Goal: Task Accomplishment & Management: Use online tool/utility

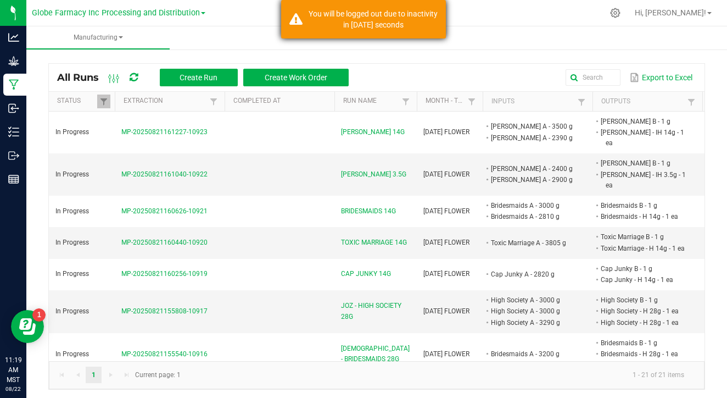
scroll to position [656, 0]
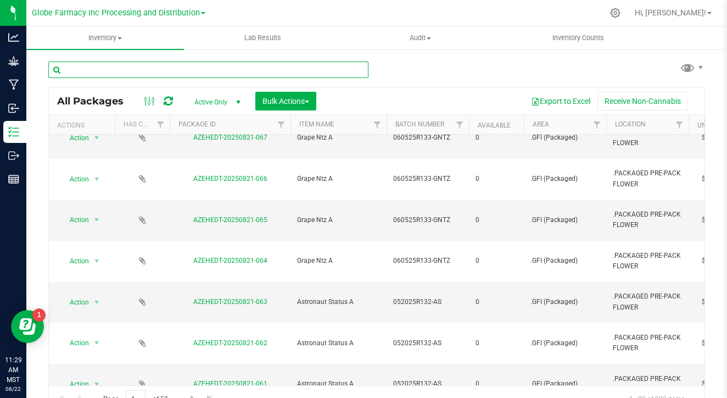
click at [185, 68] on input "text" at bounding box center [208, 70] width 320 height 16
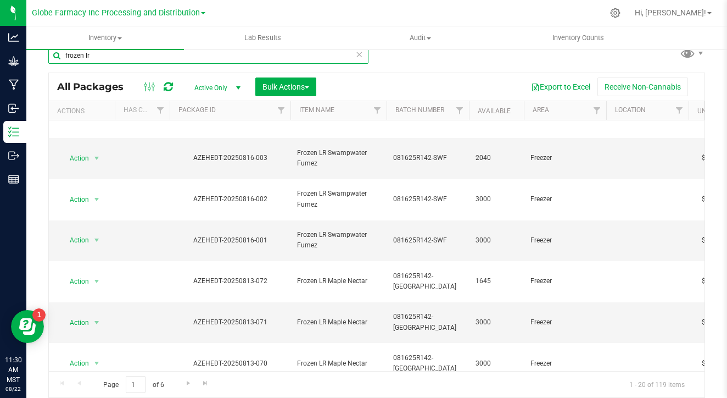
scroll to position [269, 0]
type input "frozen lr"
click at [184, 386] on span "Go to the next page" at bounding box center [188, 382] width 9 height 9
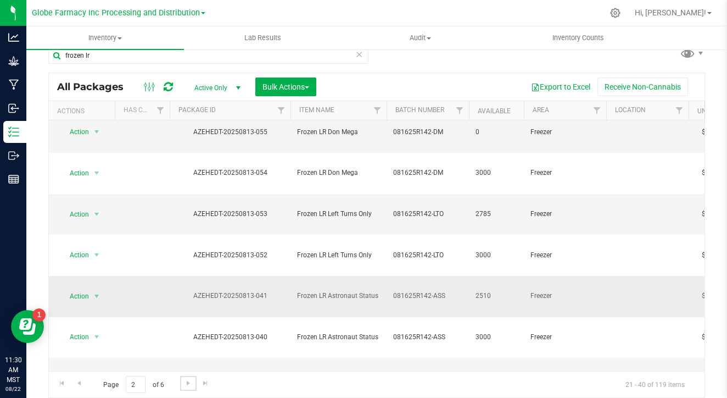
scroll to position [0, 1]
click at [277, 82] on span "Bulk Actions" at bounding box center [285, 86] width 47 height 9
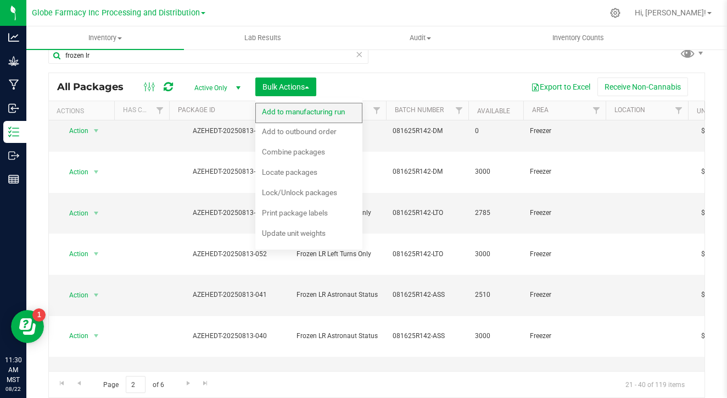
click at [278, 114] on span "Add to manufacturing run" at bounding box center [303, 111] width 83 height 9
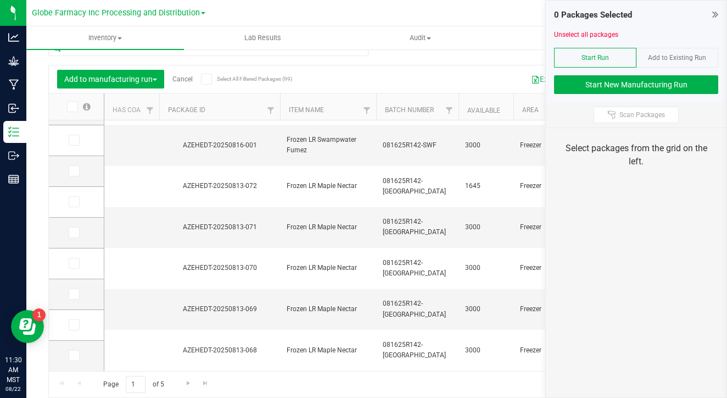
scroll to position [22, 0]
click at [180, 379] on link "Go to the next page" at bounding box center [188, 383] width 16 height 15
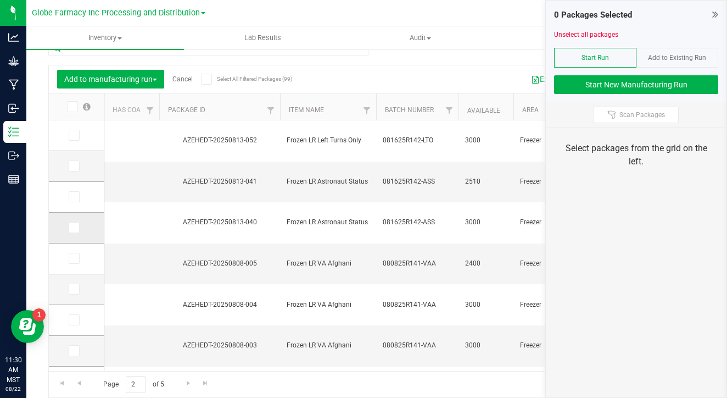
click at [69, 231] on label at bounding box center [77, 227] width 16 height 11
click at [0, 0] on input "checkbox" at bounding box center [0, 0] width 0 height 0
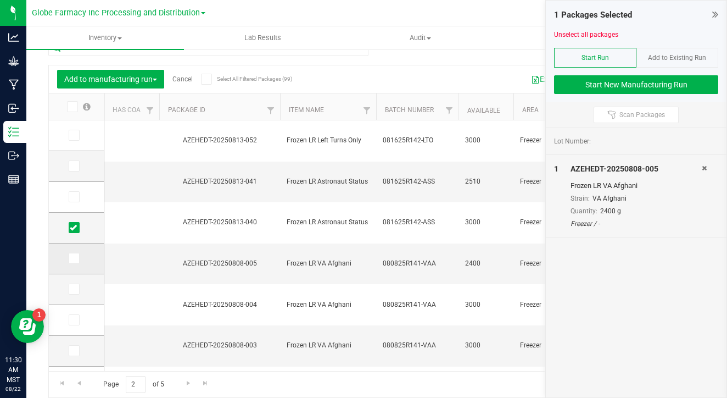
click at [69, 258] on label at bounding box center [77, 258] width 16 height 11
click at [0, 0] on input "checkbox" at bounding box center [0, 0] width 0 height 0
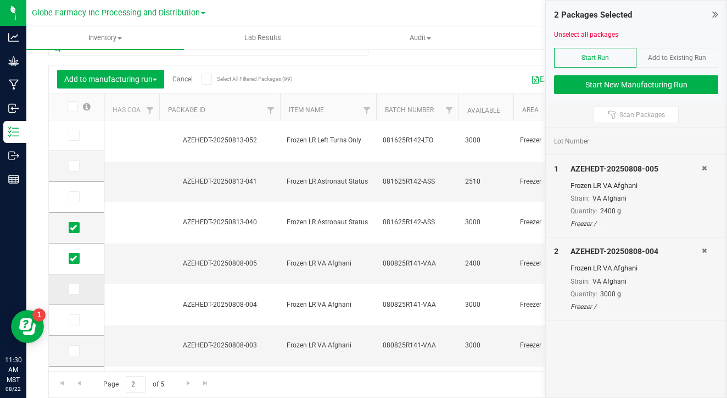
click at [70, 289] on icon at bounding box center [73, 289] width 7 height 0
click at [0, 0] on input "checkbox" at bounding box center [0, 0] width 0 height 0
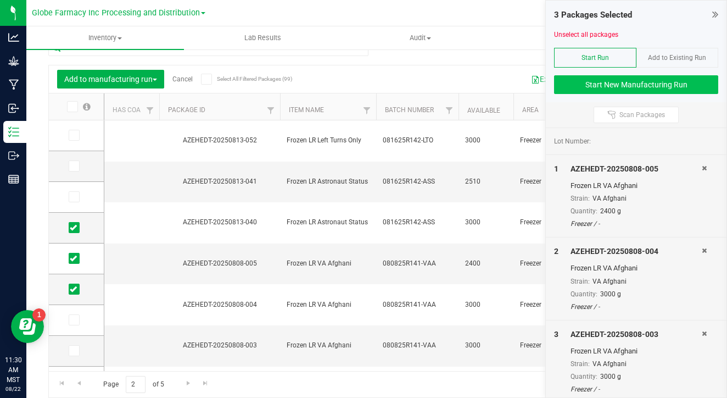
click at [580, 81] on button "Start New Manufacturing Run" at bounding box center [636, 84] width 164 height 19
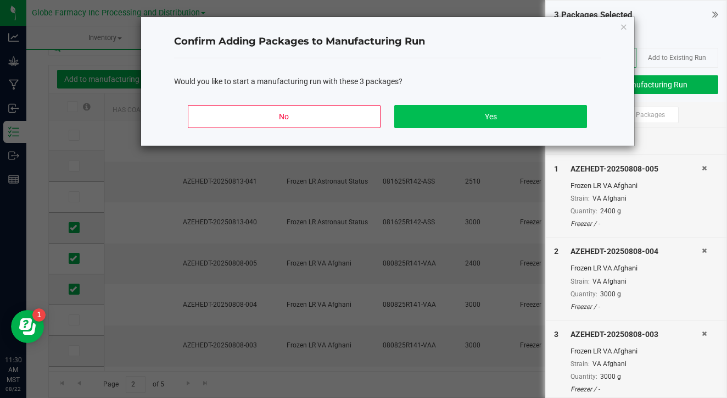
click at [514, 116] on button "Yes" at bounding box center [490, 116] width 192 height 23
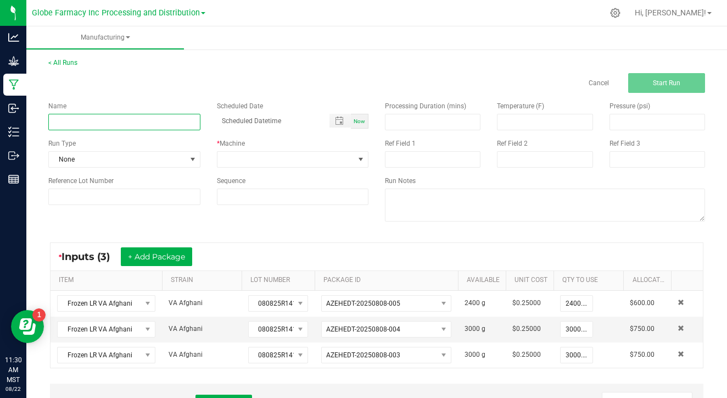
click at [121, 115] on input at bounding box center [124, 122] width 152 height 16
type input "082125 LHR VA [DEMOGRAPHIC_DATA]"
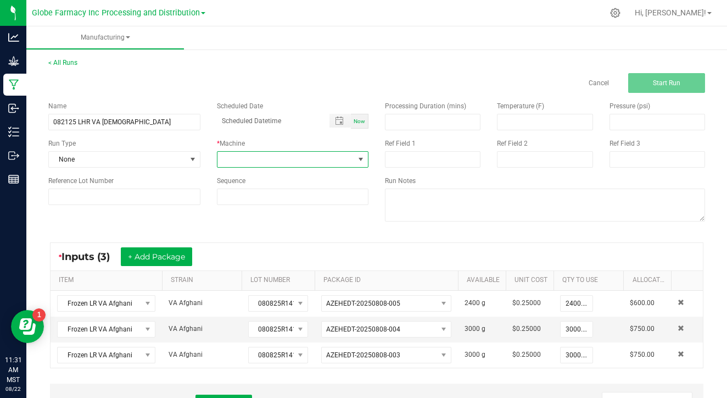
click at [244, 159] on span at bounding box center [285, 159] width 137 height 15
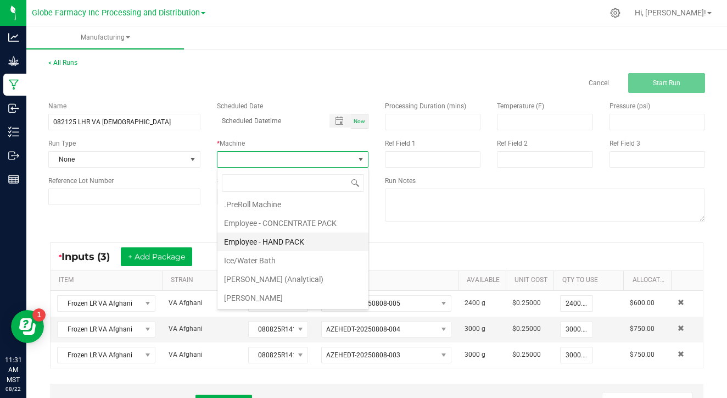
scroll to position [28, 0]
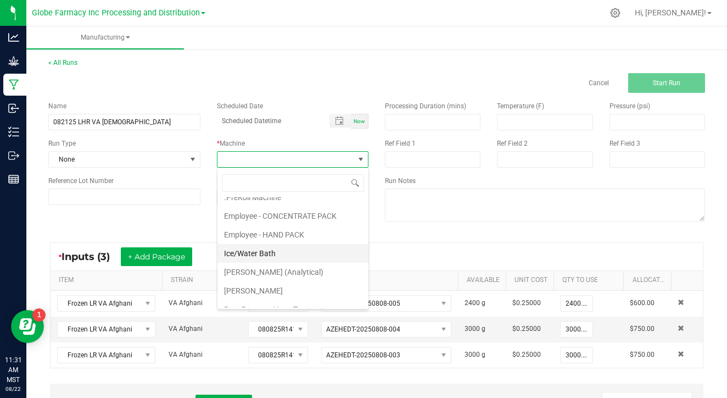
click at [269, 254] on li "Ice/Water Bath" at bounding box center [292, 253] width 151 height 19
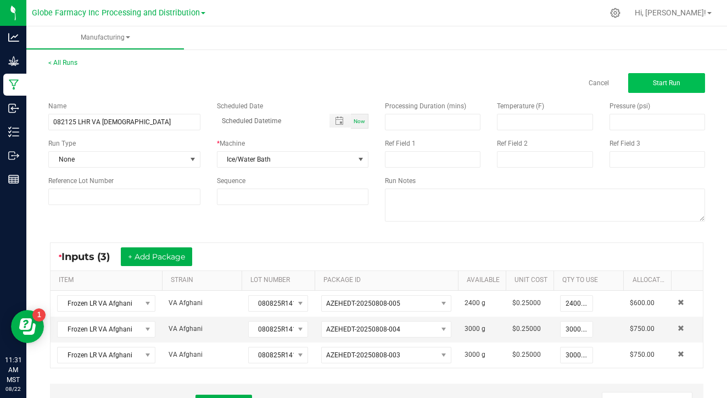
click at [649, 92] on button "Start Run" at bounding box center [666, 83] width 77 height 20
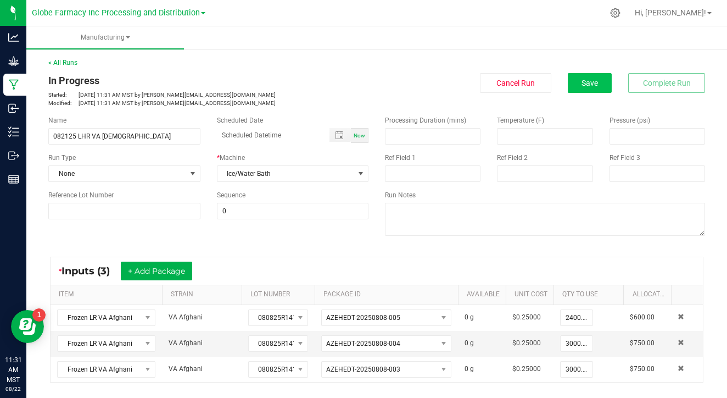
click at [594, 85] on span "Save" at bounding box center [590, 83] width 16 height 9
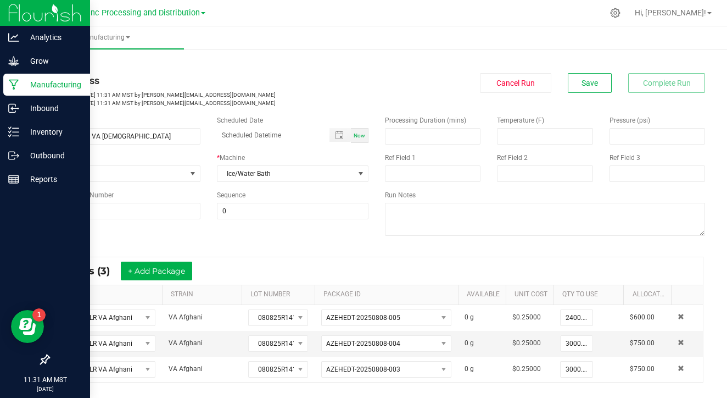
click at [59, 87] on p "Manufacturing" at bounding box center [52, 84] width 66 height 13
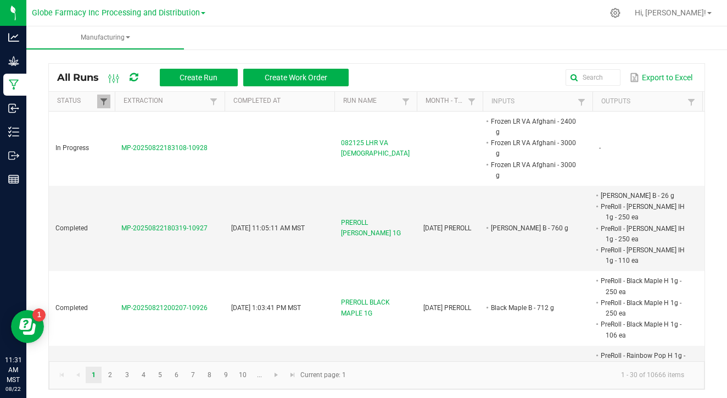
click at [103, 101] on span at bounding box center [103, 101] width 9 height 9
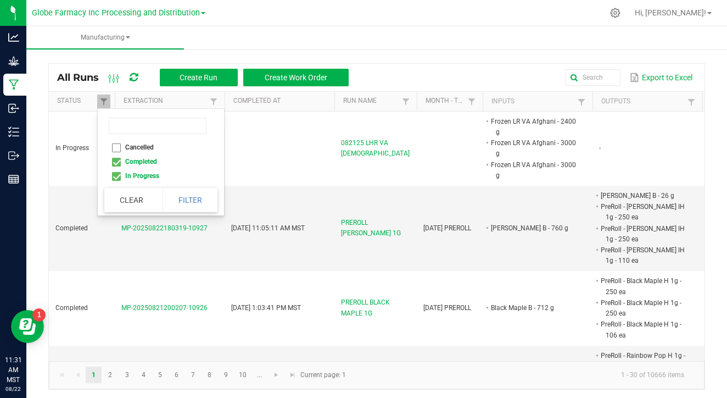
click at [118, 163] on li "Completed" at bounding box center [157, 161] width 107 height 14
checkbox input "false"
click at [178, 195] on button "Filter" at bounding box center [190, 200] width 55 height 24
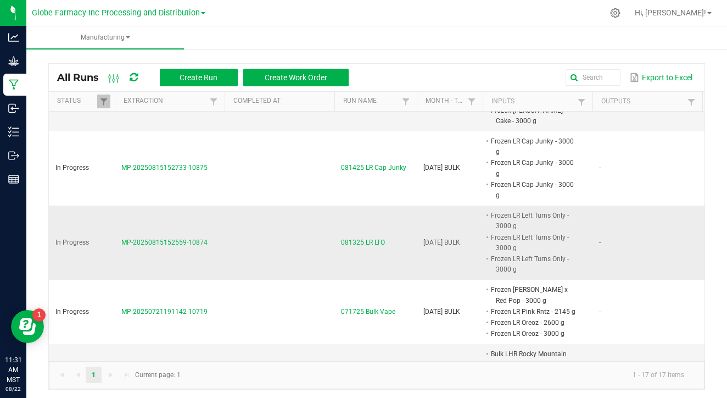
scroll to position [594, 0]
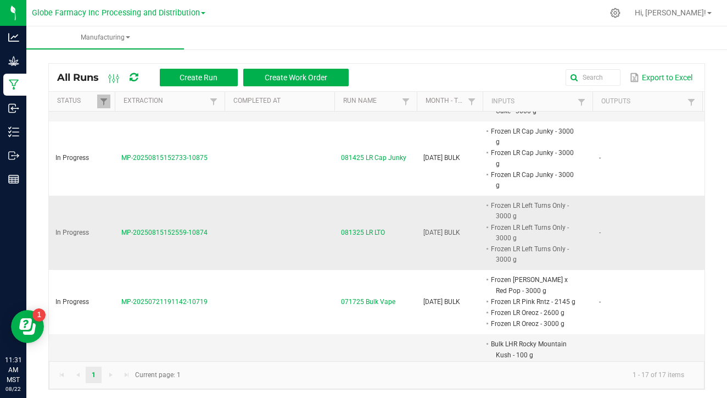
click at [157, 228] on span "MP-20250815152559-10874" at bounding box center [164, 232] width 86 height 8
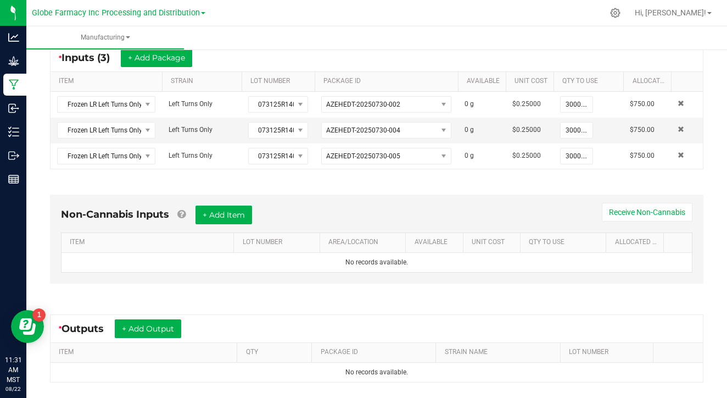
scroll to position [248, 0]
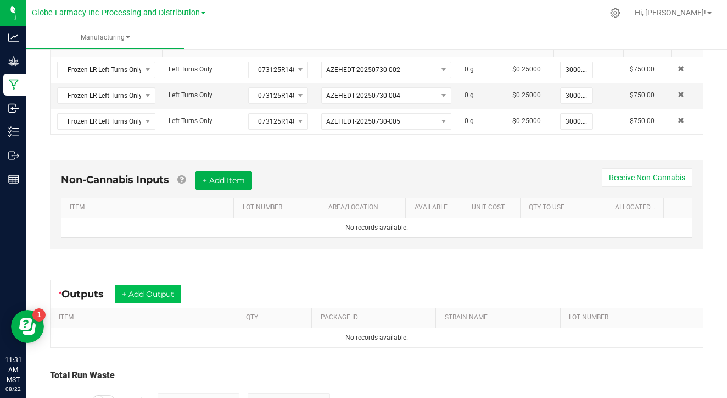
click at [165, 289] on button "+ Add Output" at bounding box center [148, 293] width 66 height 19
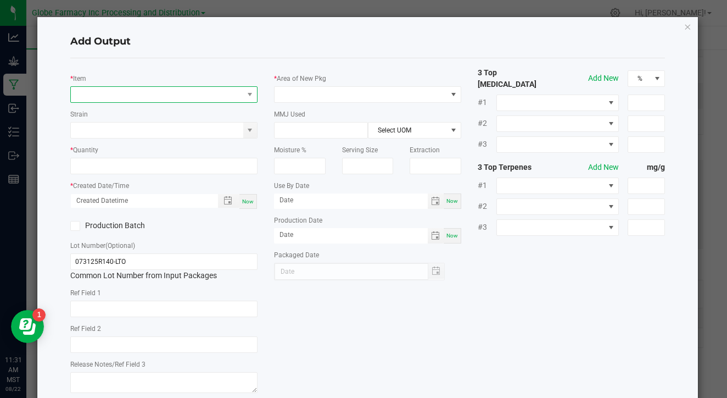
click at [215, 93] on span "NO DATA FOUND" at bounding box center [157, 94] width 172 height 15
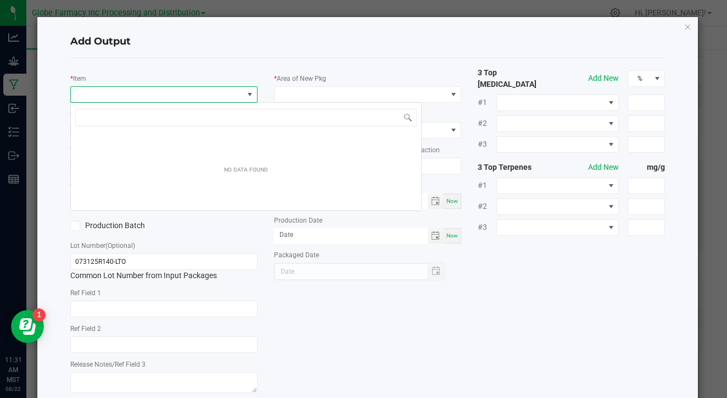
scroll to position [16, 187]
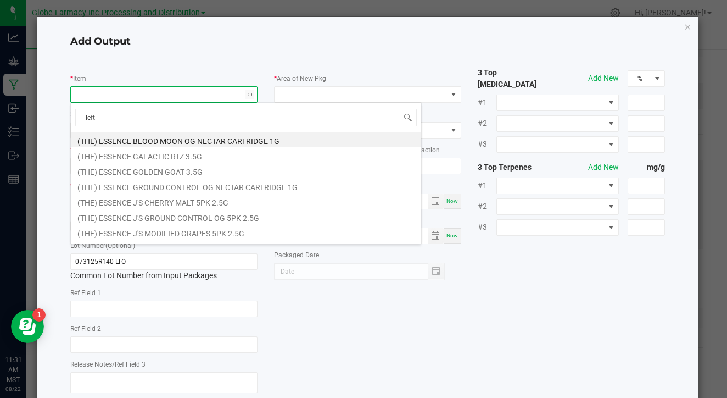
type input "left t"
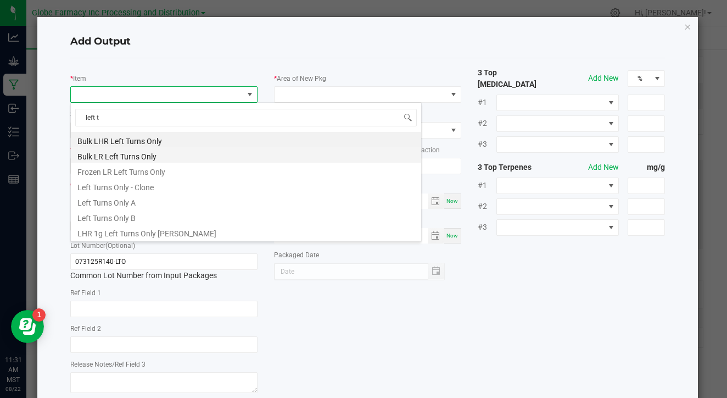
click at [198, 151] on li "Bulk LR Left Turns Only" at bounding box center [246, 154] width 350 height 15
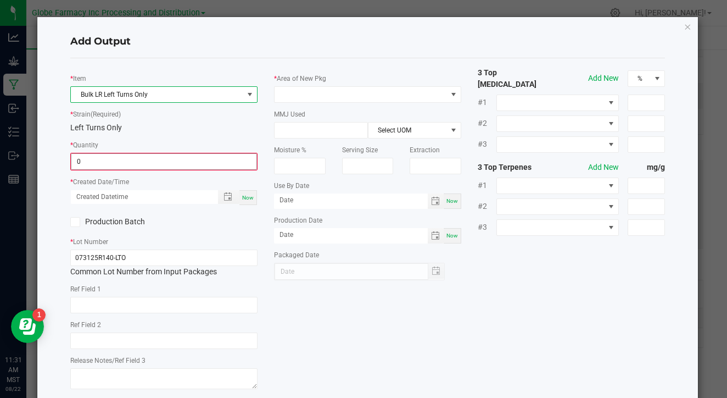
click at [189, 161] on input "0" at bounding box center [163, 161] width 185 height 15
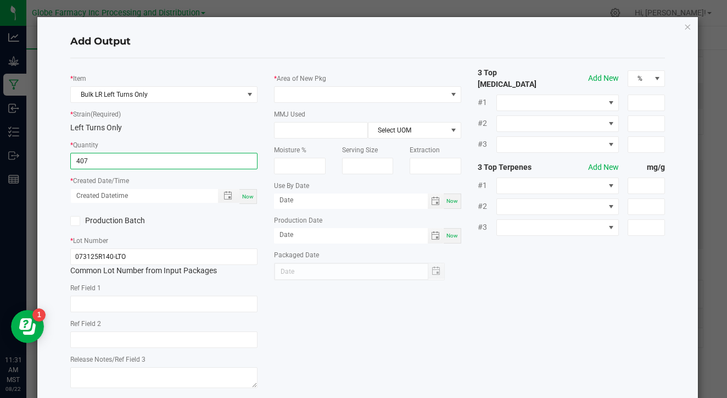
type input "407.0000 g"
click at [255, 194] on div "Now" at bounding box center [248, 196] width 18 height 15
type input "[DATE] 11:31 AM"
type input "[DATE]"
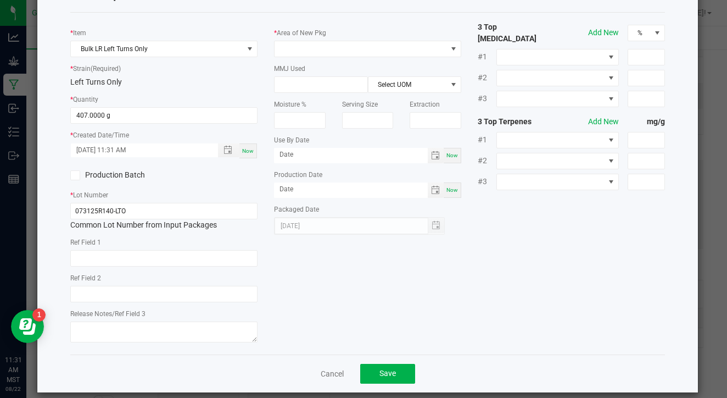
scroll to position [57, 0]
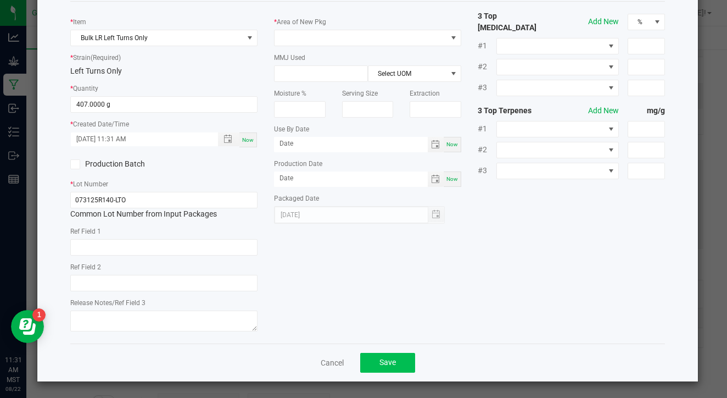
click at [381, 371] on button "Save" at bounding box center [387, 363] width 55 height 20
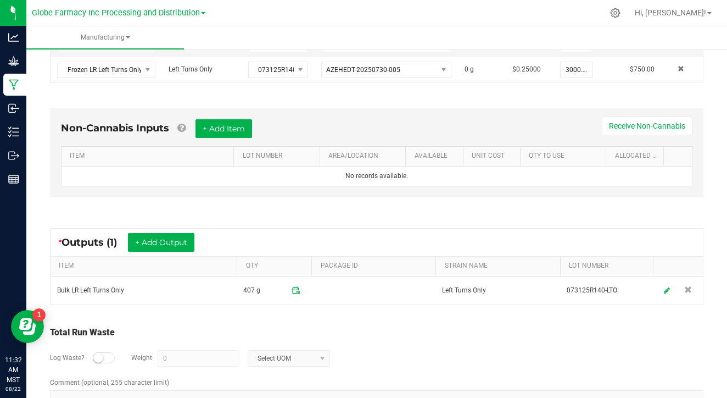
scroll to position [323, 0]
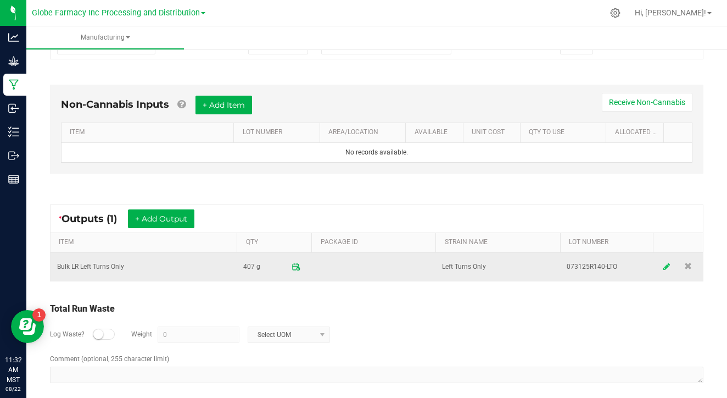
click at [666, 265] on icon at bounding box center [667, 266] width 7 height 8
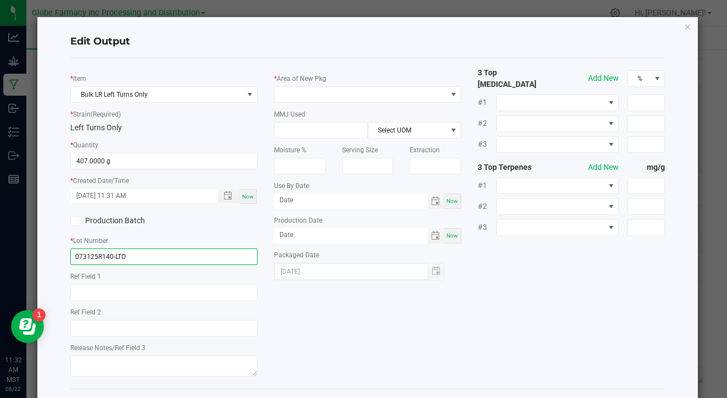
click at [161, 262] on input "073125R140-LTO" at bounding box center [163, 256] width 187 height 16
click at [171, 255] on input "EX081325-LTO-LRV" at bounding box center [163, 256] width 187 height 16
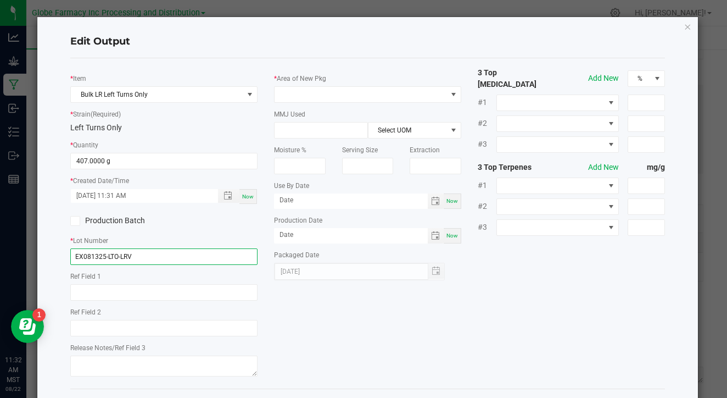
click at [171, 255] on input "EX081325-LTO-LRV" at bounding box center [163, 256] width 187 height 16
type input "EX081325-LTO-LRV"
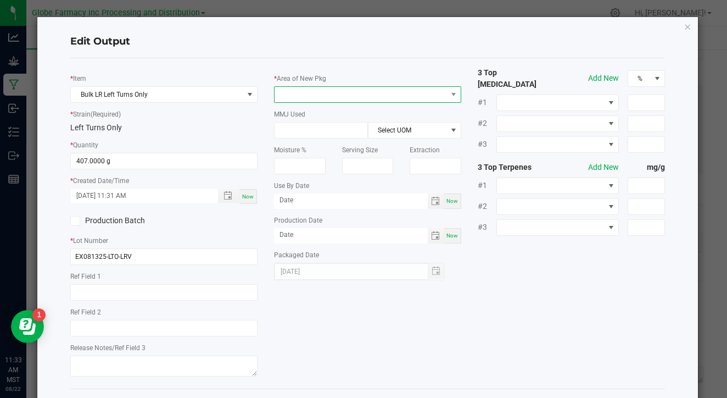
click at [320, 91] on span at bounding box center [361, 94] width 172 height 15
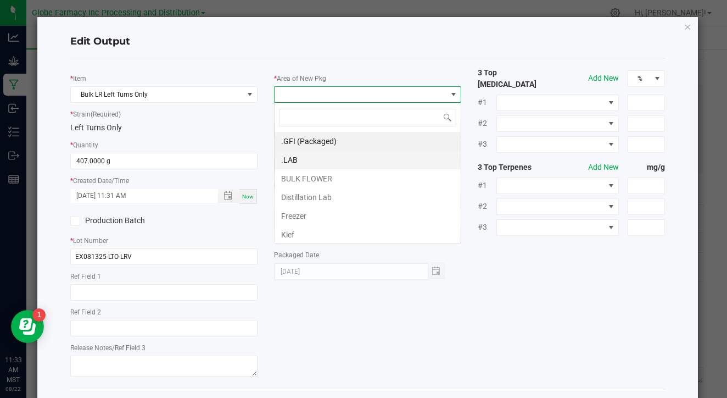
scroll to position [16, 187]
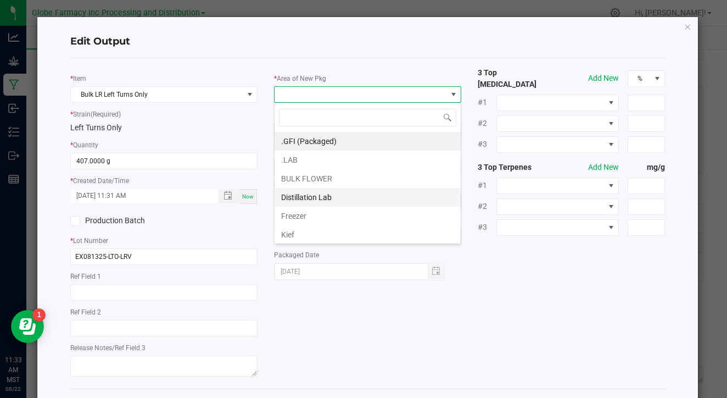
click at [306, 201] on li "Distillation Lab" at bounding box center [368, 197] width 186 height 19
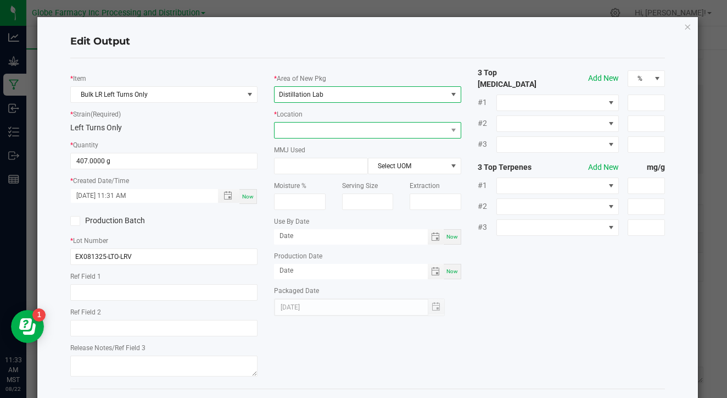
click at [353, 130] on span at bounding box center [361, 129] width 172 height 15
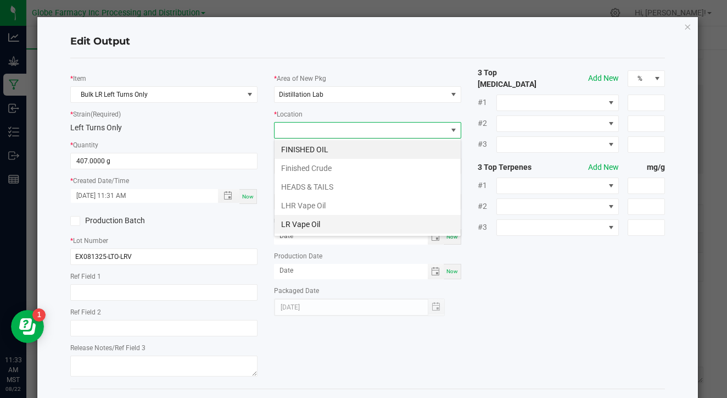
click at [323, 222] on li "LR Vape Oil" at bounding box center [368, 224] width 186 height 19
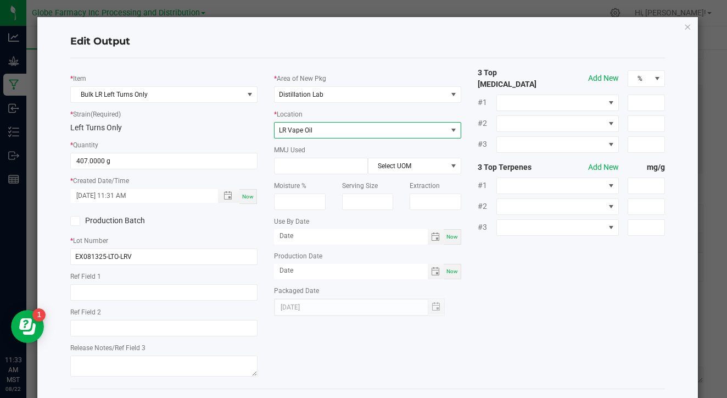
scroll to position [46, 0]
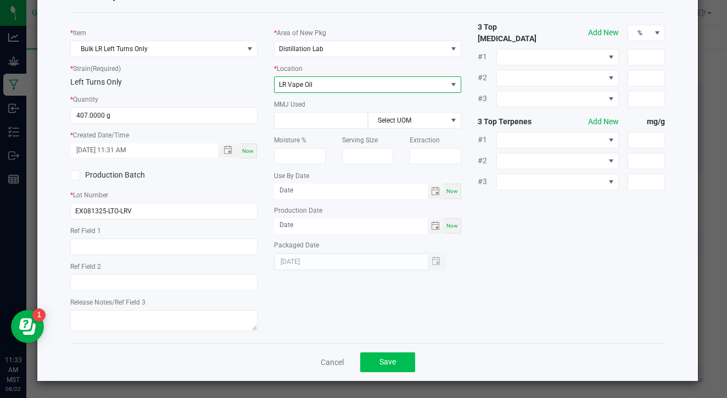
click at [366, 351] on div "Cancel Save" at bounding box center [367, 362] width 595 height 38
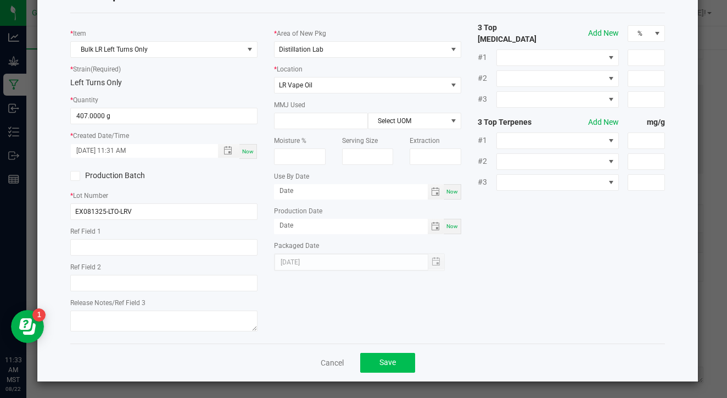
click at [382, 364] on span "Save" at bounding box center [387, 361] width 16 height 9
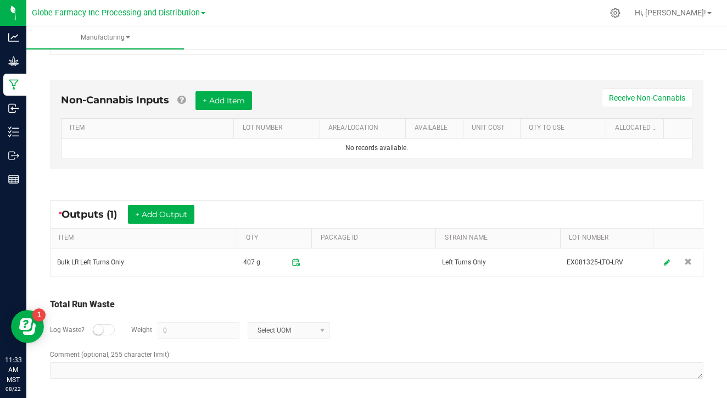
scroll to position [328, 0]
click at [97, 330] on small at bounding box center [98, 329] width 10 height 10
click at [167, 327] on input "0" at bounding box center [198, 329] width 81 height 15
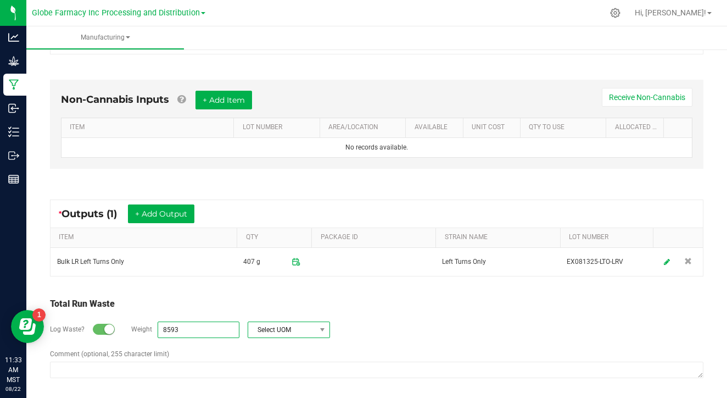
click at [266, 327] on span "Select UOM" at bounding box center [282, 329] width 68 height 15
click at [284, 236] on li "Gram" at bounding box center [287, 232] width 81 height 15
type input "8593 g"
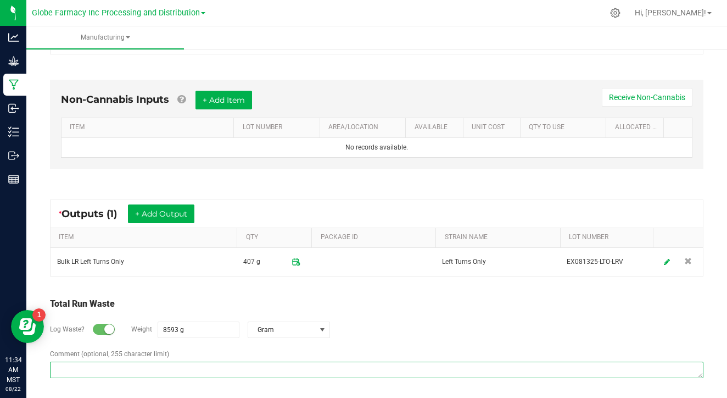
click at [202, 369] on textarea "Comment (optional, 255 character limit)" at bounding box center [376, 369] width 653 height 16
paste textarea "Waste disposed with ISO/ coffee grounds"
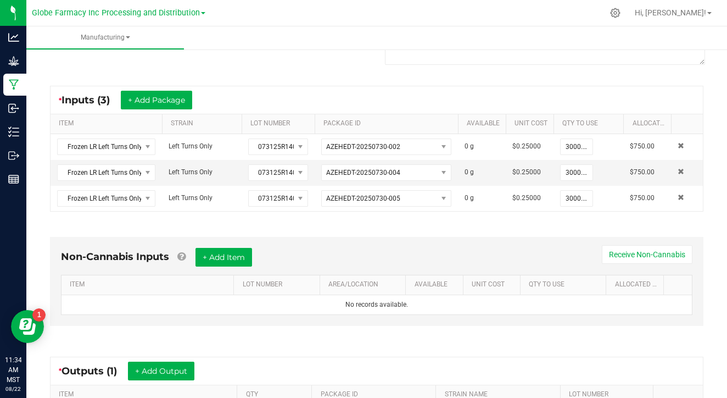
scroll to position [0, 0]
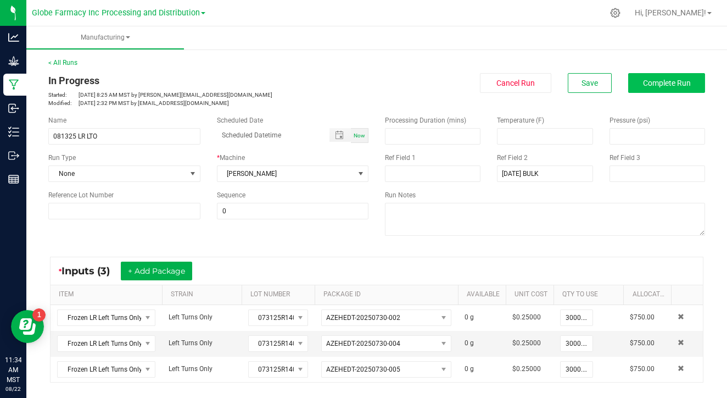
type textarea "Waste disposed with ISO/ coffee grounds"
click at [665, 91] on button "Complete Run" at bounding box center [666, 83] width 77 height 20
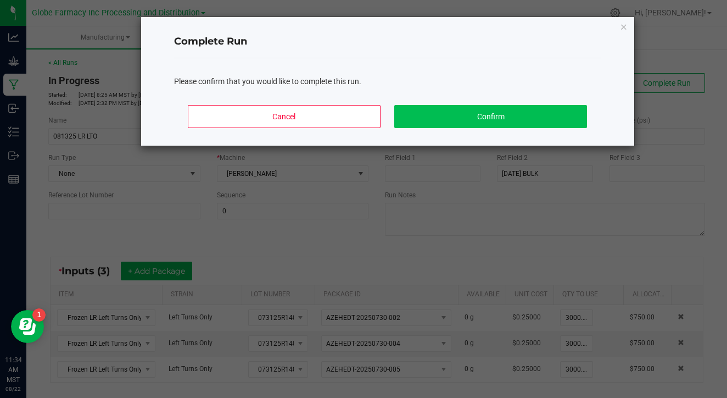
click at [543, 120] on button "Confirm" at bounding box center [490, 116] width 192 height 23
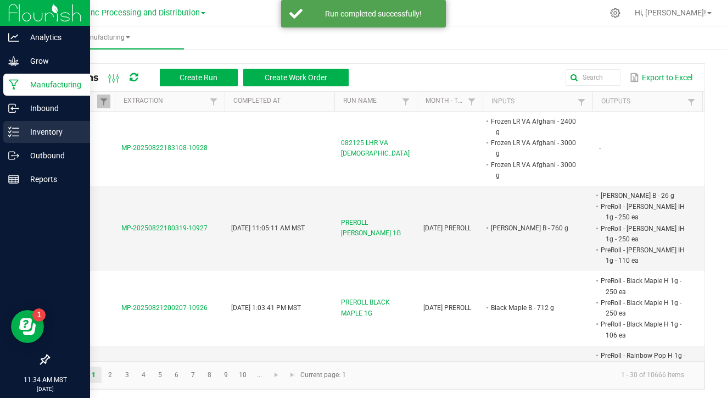
click at [24, 129] on p "Inventory" at bounding box center [52, 131] width 66 height 13
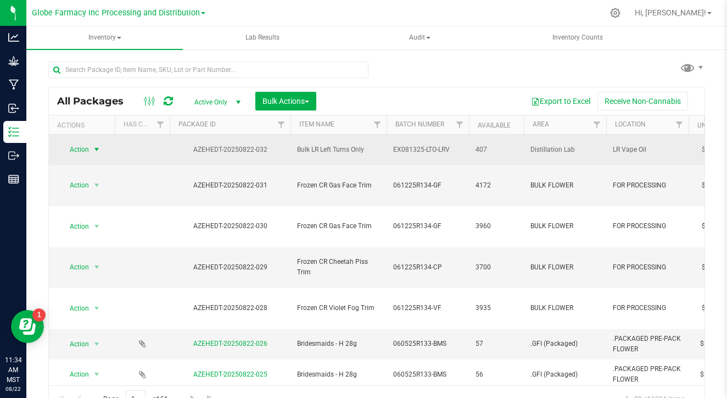
click at [81, 147] on span "Action" at bounding box center [75, 149] width 30 height 15
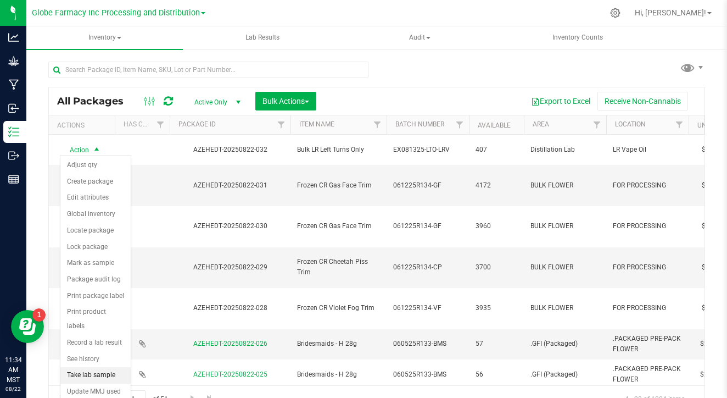
click at [114, 367] on li "Take lab sample" at bounding box center [95, 375] width 70 height 16
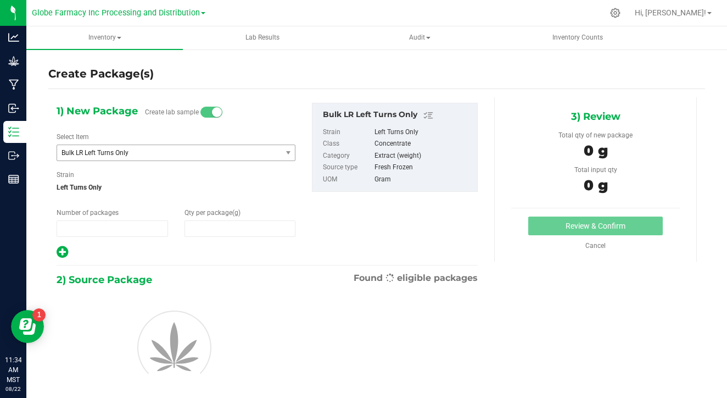
type input "1"
type input "0.0000"
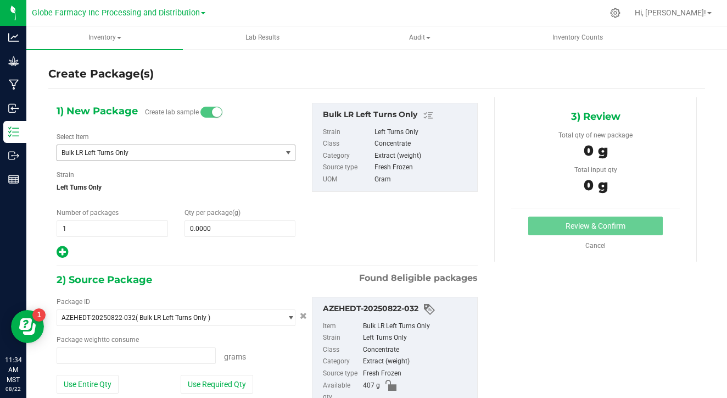
type input "0.0000 g"
click at [109, 231] on input "1" at bounding box center [112, 228] width 110 height 15
type input "2"
type input "8"
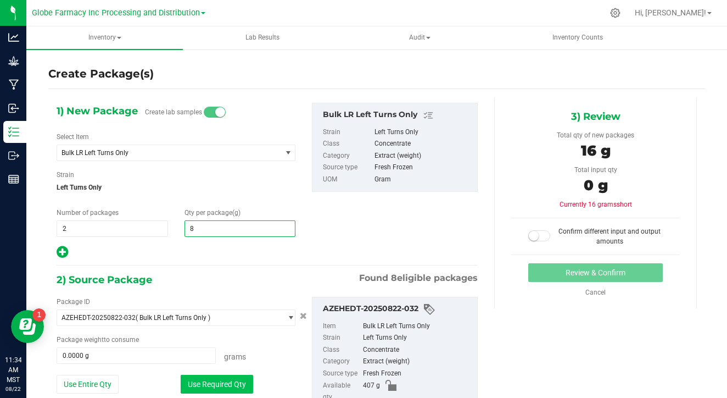
type input "8.0000"
click at [246, 386] on button "Use Required Qty" at bounding box center [217, 384] width 72 height 19
type input "16.0000 g"
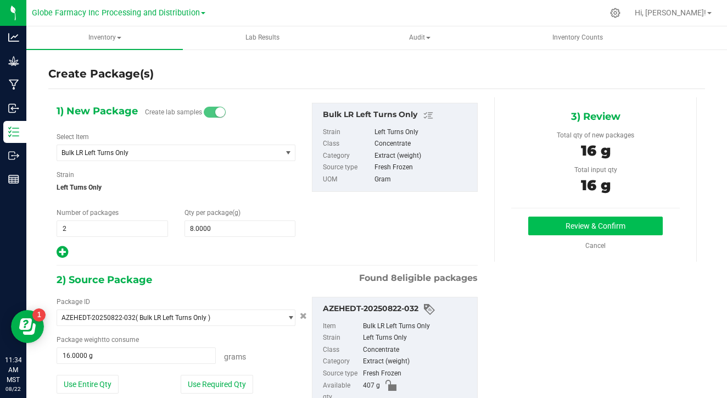
click at [634, 217] on button "Review & Confirm" at bounding box center [595, 225] width 135 height 19
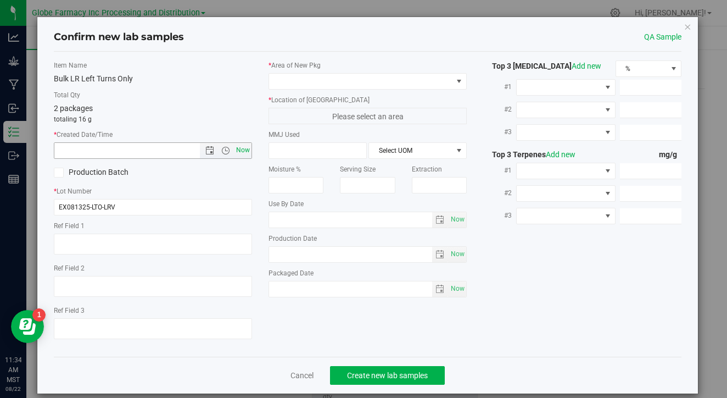
click at [248, 150] on span "Now" at bounding box center [243, 150] width 19 height 16
type input "[DATE] 11:34 AM"
click at [346, 77] on span at bounding box center [360, 81] width 183 height 15
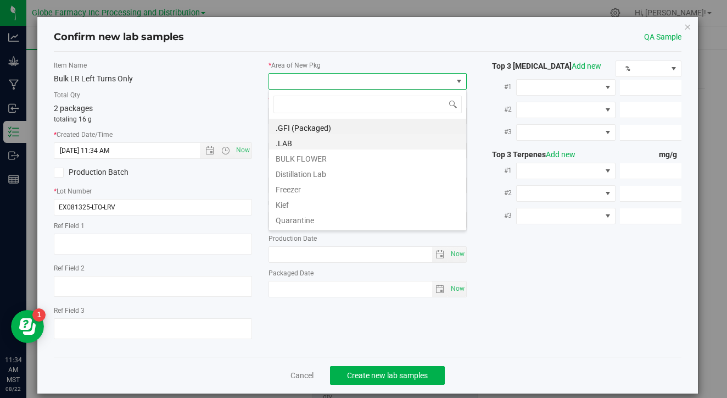
scroll to position [16, 198]
click at [344, 144] on li ".LAB" at bounding box center [367, 141] width 197 height 15
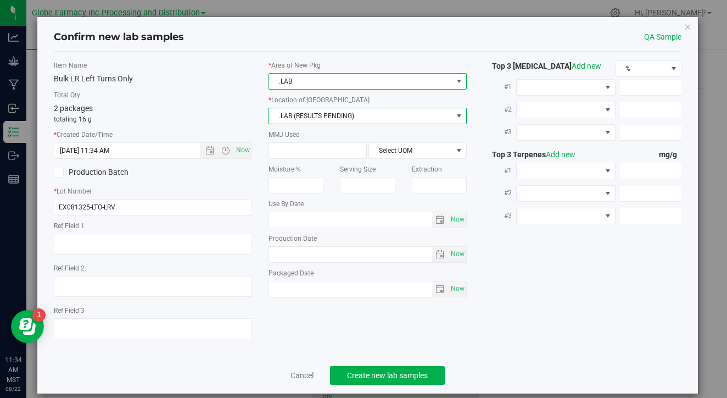
click at [344, 109] on span ".LAB (RESULTS PENDING)" at bounding box center [360, 115] width 183 height 15
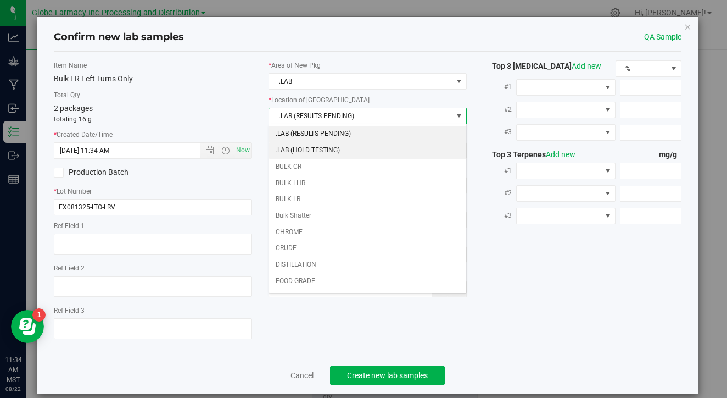
click at [333, 149] on li ".LAB (HOLD TESTING)" at bounding box center [367, 150] width 197 height 16
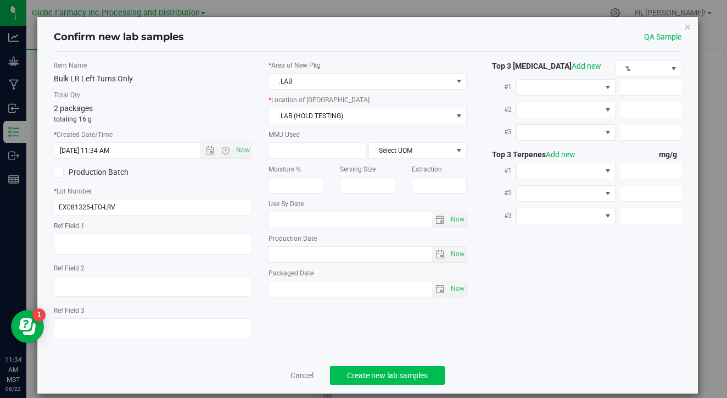
click at [377, 371] on span "Create new lab samples" at bounding box center [387, 375] width 81 height 9
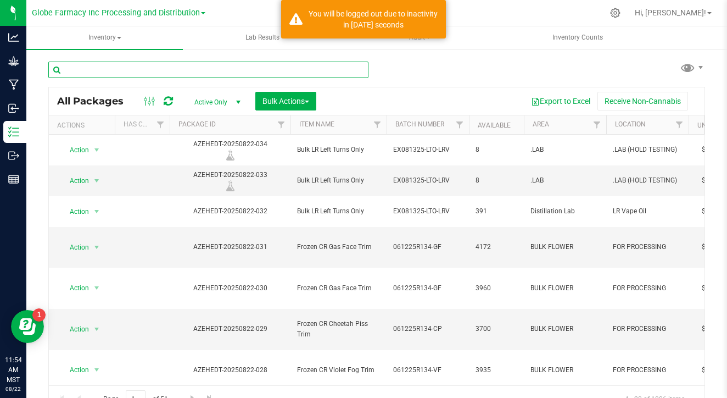
click at [273, 77] on input "text" at bounding box center [208, 70] width 320 height 16
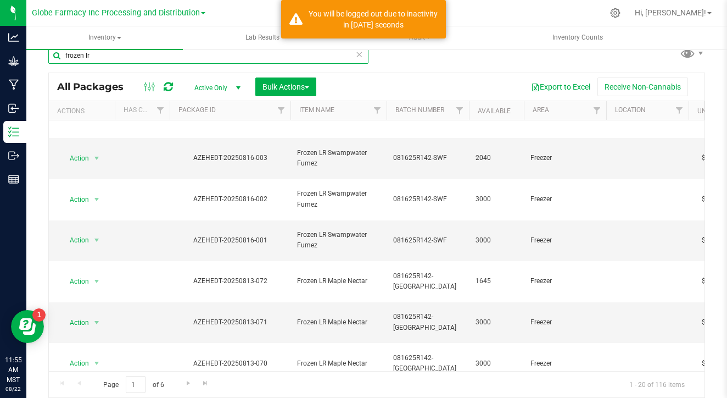
scroll to position [14, 0]
type input "frozen lr"
click at [185, 376] on link "Go to the next page" at bounding box center [188, 383] width 16 height 15
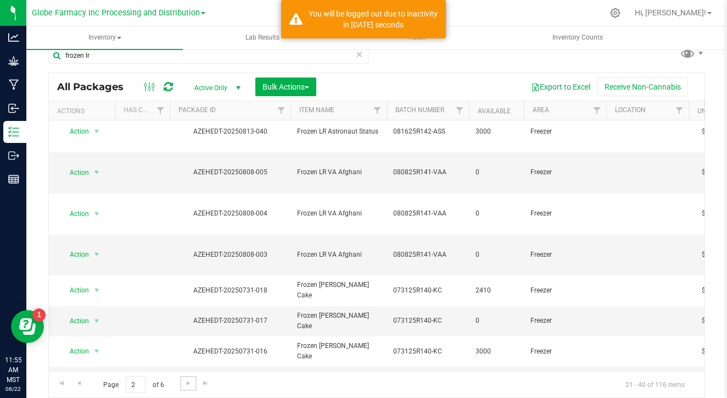
scroll to position [254, 0]
click at [181, 387] on link "Go to the next page" at bounding box center [188, 383] width 16 height 15
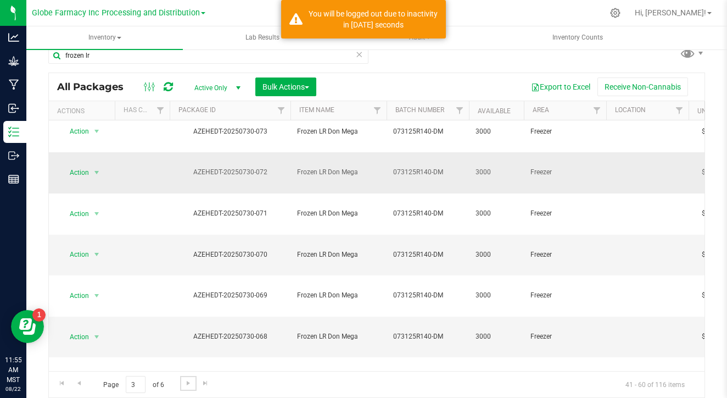
scroll to position [254, 0]
click at [184, 378] on span "Go to the next page" at bounding box center [188, 382] width 9 height 9
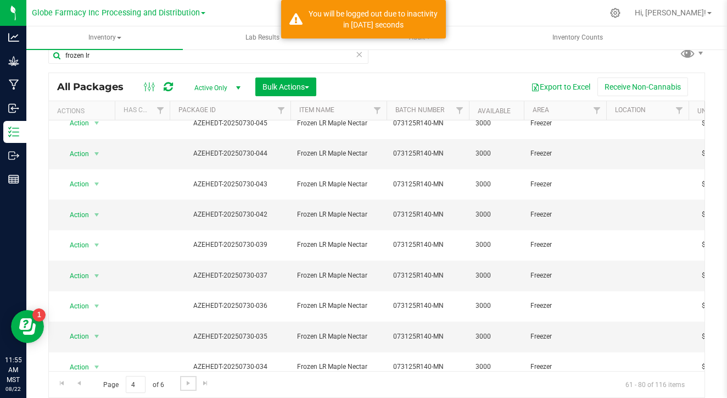
scroll to position [254, 0]
click at [184, 384] on span "Go to the next page" at bounding box center [188, 382] width 9 height 9
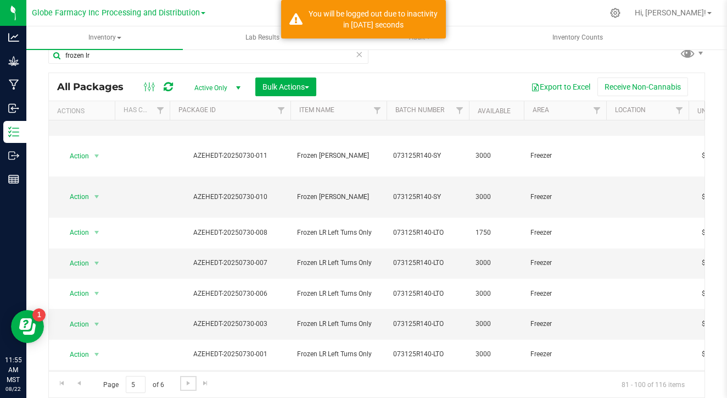
scroll to position [254, 0]
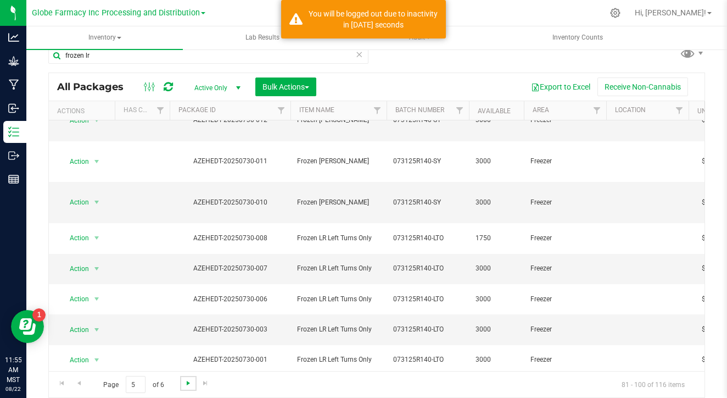
click at [184, 382] on span "Go to the next page" at bounding box center [188, 382] width 9 height 9
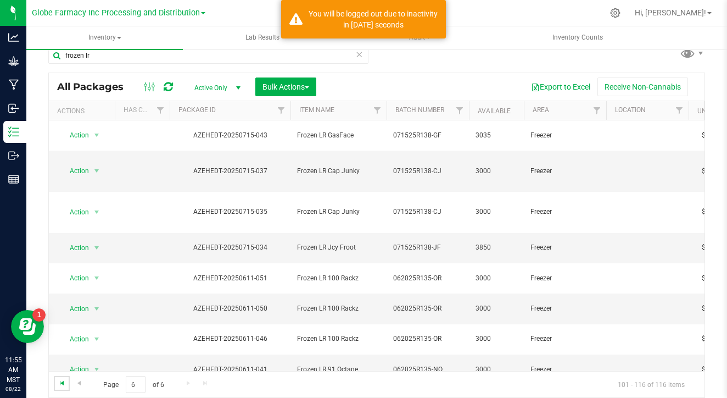
click at [65, 383] on span "Go to the first page" at bounding box center [62, 382] width 9 height 9
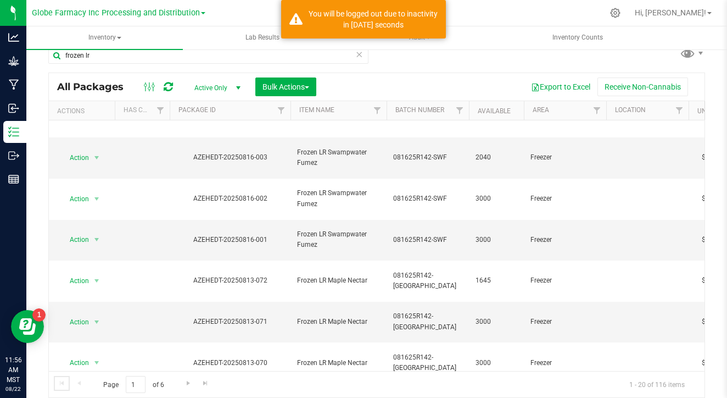
scroll to position [269, 0]
click at [184, 382] on span "Go to the next page" at bounding box center [188, 382] width 9 height 9
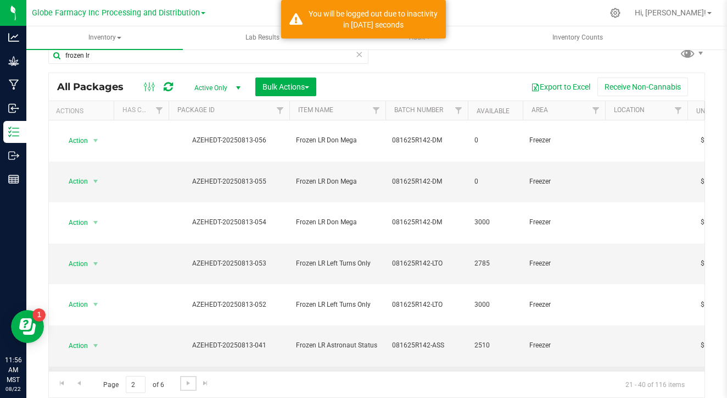
scroll to position [0, 1]
click at [85, 384] on link "Go to the previous page" at bounding box center [79, 383] width 16 height 15
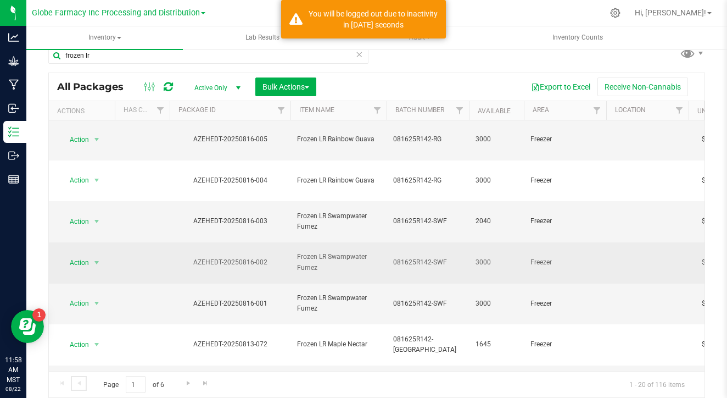
scroll to position [209, 0]
